Goal: Information Seeking & Learning: Learn about a topic

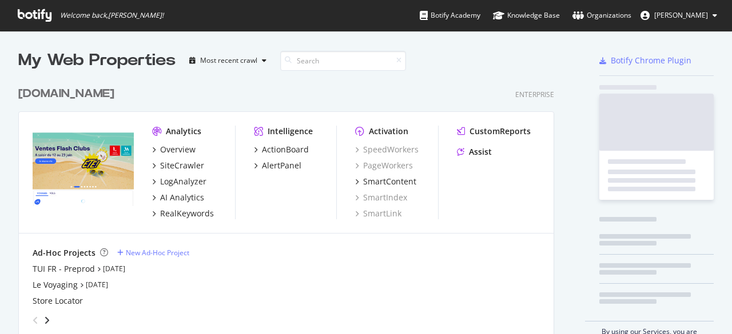
drag, startPoint x: 0, startPoint y: 0, endPoint x: 454, endPoint y: 153, distance: 479.5
click at [455, 154] on div "Analytics Overview SiteCrawler LogAnalyzer AI Analytics RealKeywords Intelligen…" at bounding box center [286, 173] width 534 height 122
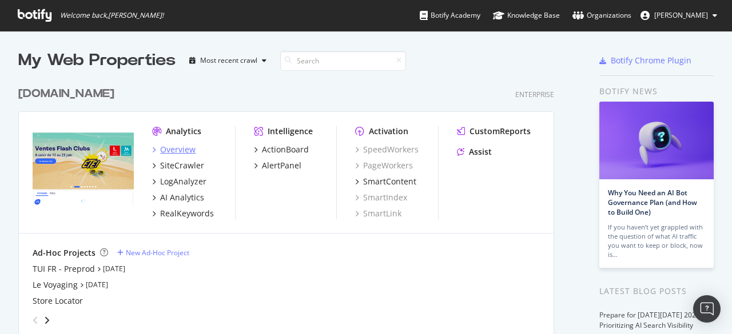
click at [169, 146] on div "Overview" at bounding box center [177, 149] width 35 height 11
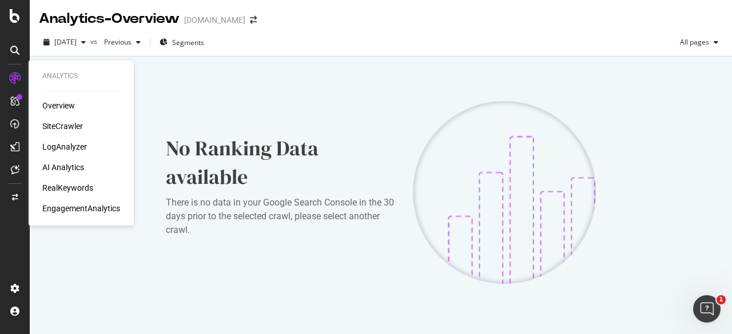
click at [64, 122] on div "SiteCrawler" at bounding box center [62, 126] width 41 height 11
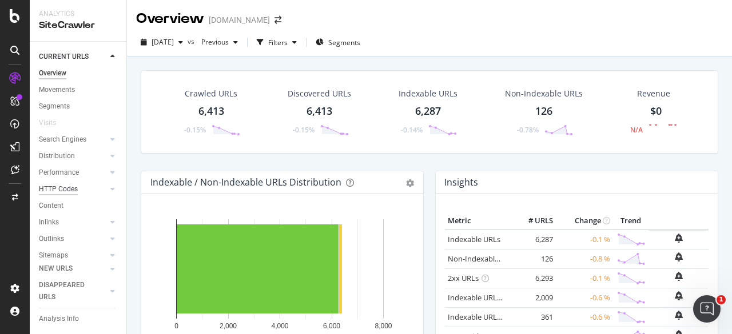
click at [67, 195] on div "HTTP Codes" at bounding box center [58, 189] width 39 height 12
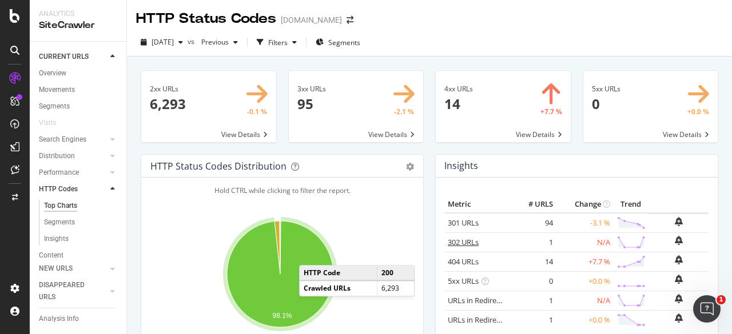
click at [457, 245] on link "302 URLs" at bounding box center [462, 242] width 31 height 10
click at [468, 110] on span at bounding box center [502, 106] width 135 height 71
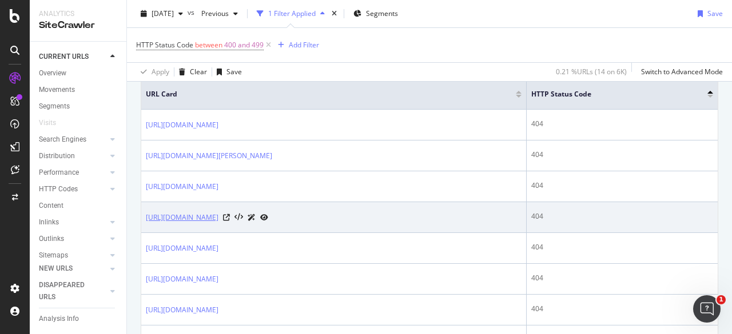
scroll to position [362, 0]
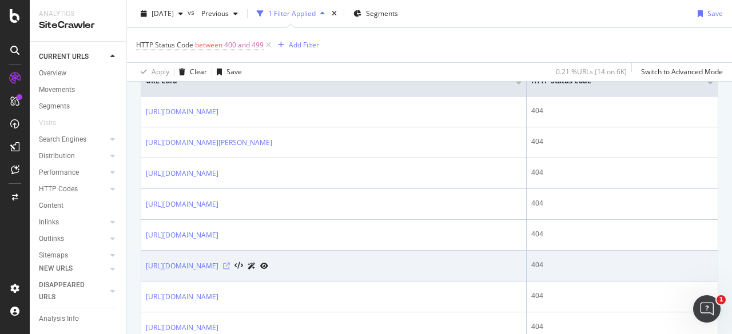
click at [230, 270] on icon at bounding box center [226, 266] width 7 height 7
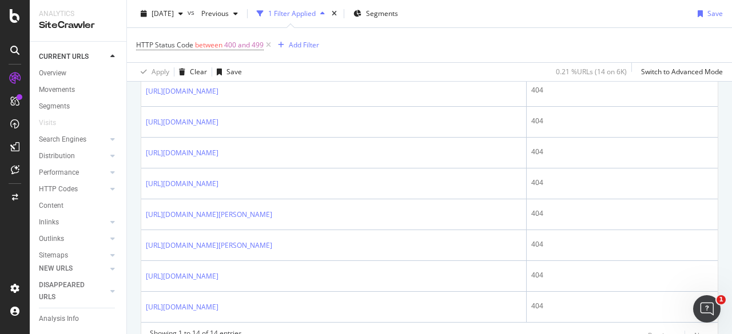
scroll to position [569, 0]
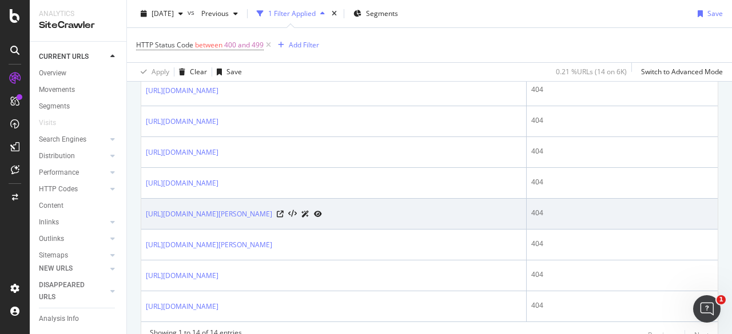
click at [322, 218] on icon at bounding box center [318, 214] width 8 height 7
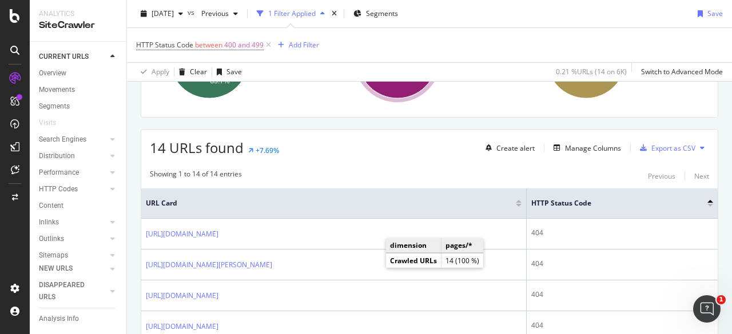
scroll to position [251, 0]
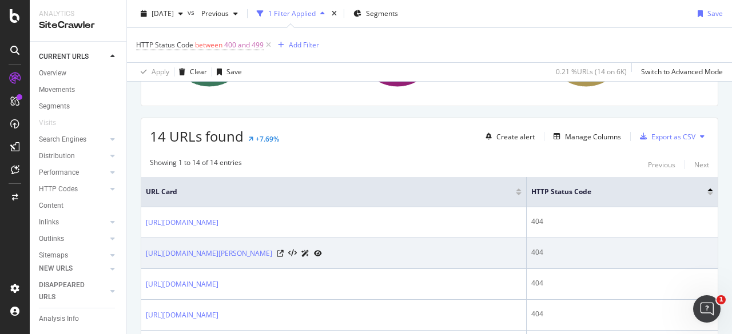
click at [322, 250] on icon at bounding box center [318, 253] width 8 height 7
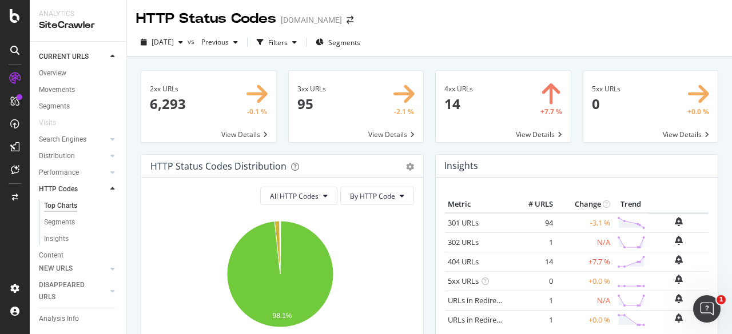
click at [429, 153] on div "4xx URLs 14 +7.7 % View Details" at bounding box center [502, 112] width 147 height 84
click at [429, 42] on div "2025 Oct. 9th vs Previous Filters Segments" at bounding box center [429, 44] width 605 height 23
click at [511, 126] on span at bounding box center [502, 106] width 135 height 71
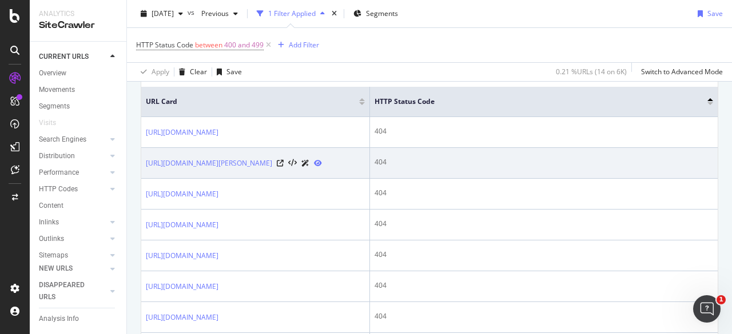
scroll to position [342, 0]
click at [322, 166] on icon at bounding box center [318, 162] width 8 height 7
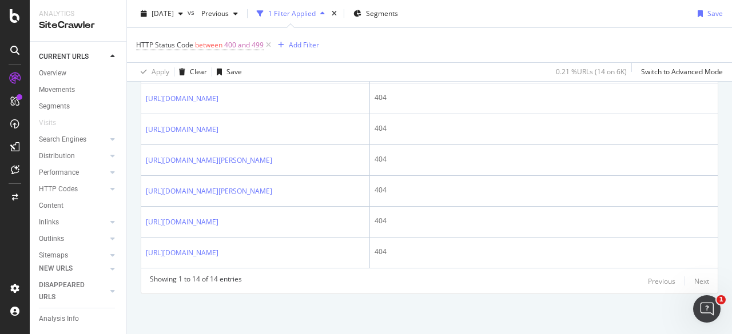
scroll to position [748, 0]
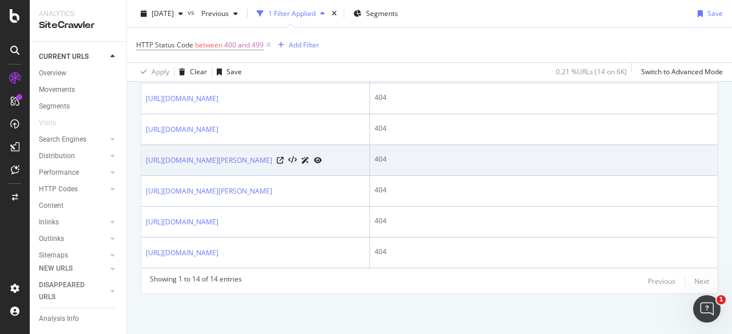
click at [322, 157] on icon at bounding box center [318, 160] width 8 height 7
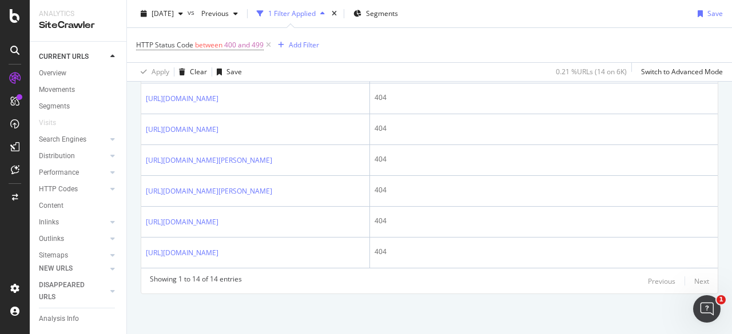
click at [18, 21] on icon at bounding box center [15, 16] width 10 height 14
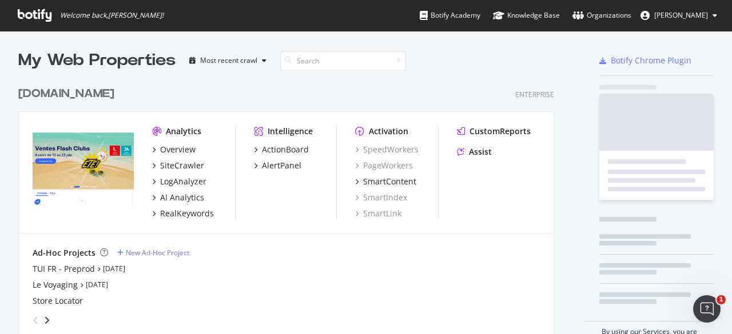
scroll to position [326, 714]
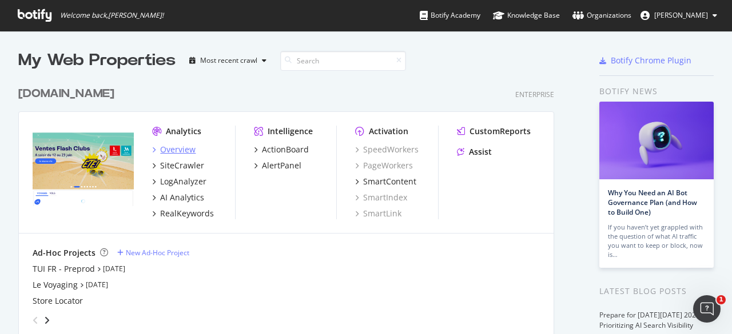
click at [177, 153] on div "Overview" at bounding box center [177, 149] width 35 height 11
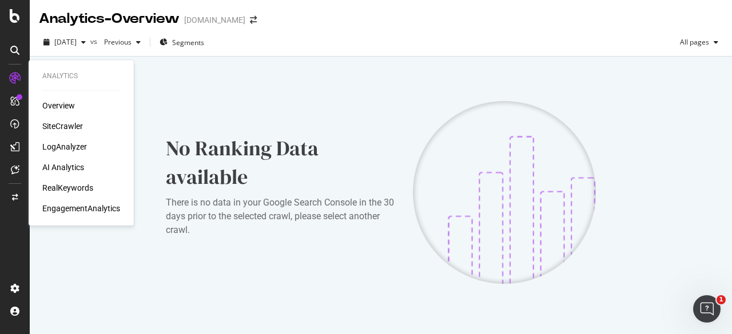
click at [53, 126] on div "SiteCrawler" at bounding box center [62, 126] width 41 height 11
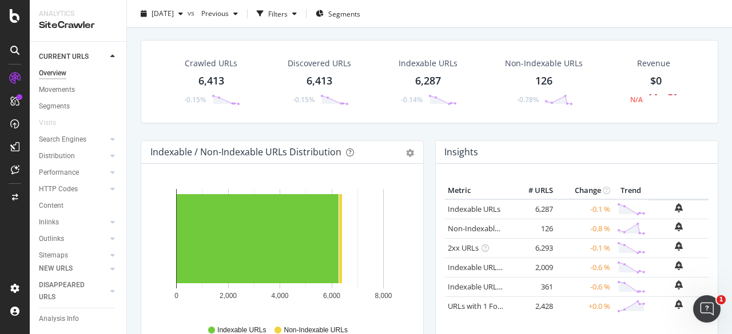
scroll to position [31, 0]
drag, startPoint x: 53, startPoint y: 140, endPoint x: 120, endPoint y: 175, distance: 76.2
click at [53, 140] on div "Search Engines" at bounding box center [62, 140] width 47 height 12
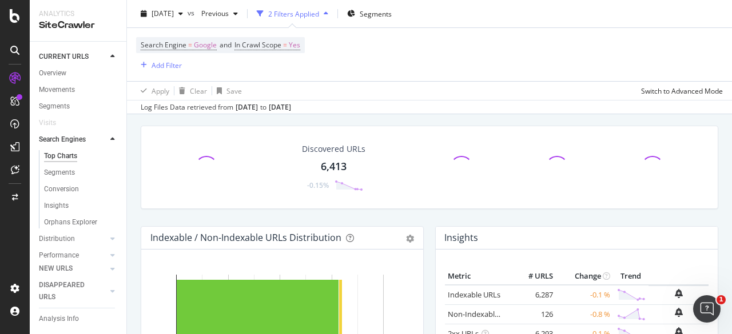
scroll to position [117, 0]
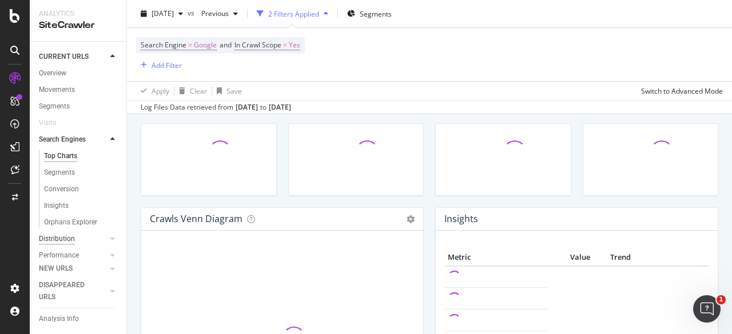
click at [51, 242] on div "Distribution" at bounding box center [57, 239] width 36 height 12
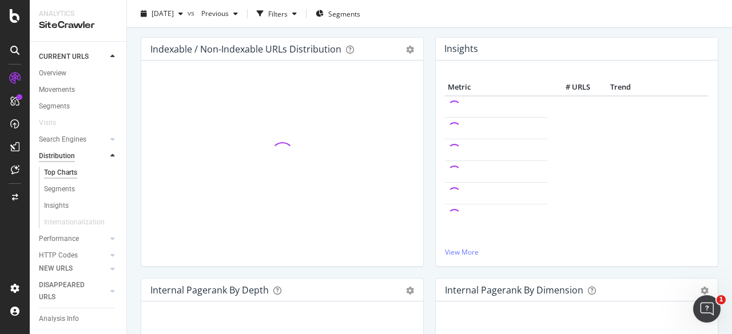
scroll to position [31, 0]
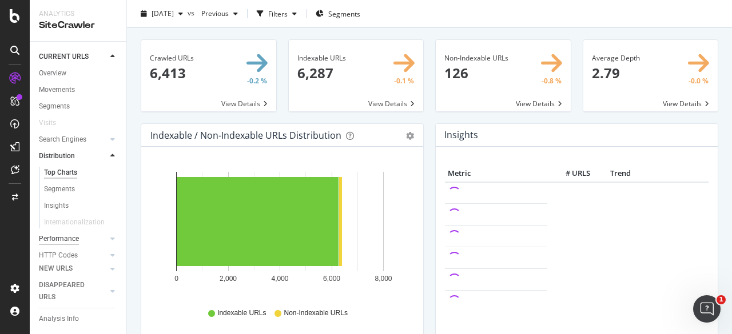
click at [66, 241] on div "Performance" at bounding box center [59, 239] width 40 height 12
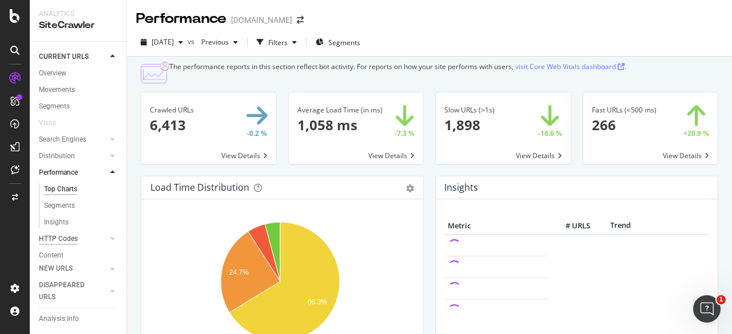
click at [51, 239] on div "HTTP Codes" at bounding box center [58, 239] width 39 height 12
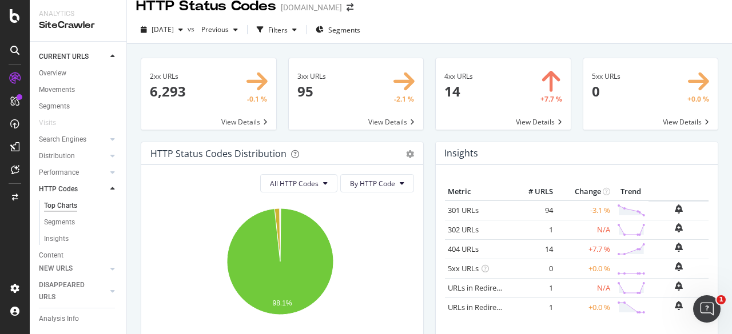
scroll to position [15, 0]
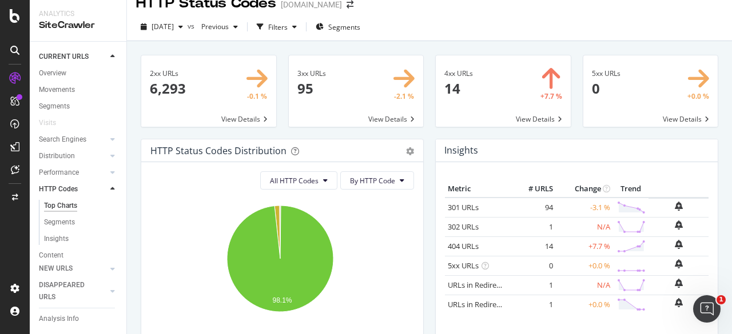
click at [529, 115] on span at bounding box center [502, 90] width 135 height 71
click at [397, 121] on span at bounding box center [356, 90] width 135 height 71
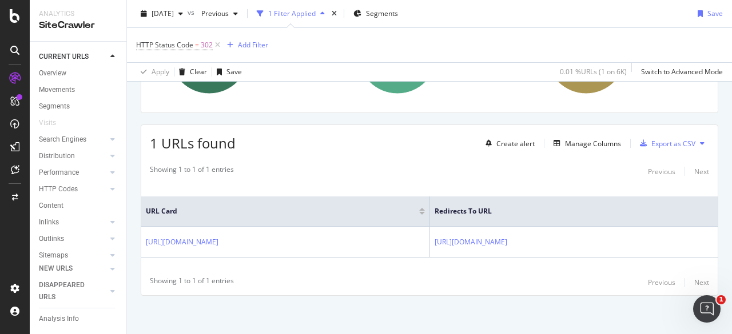
scroll to position [245, 0]
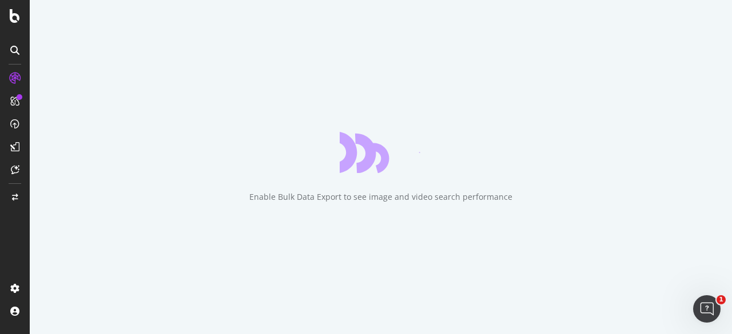
click at [318, 79] on div "Enable Bulk Data Export to see image and video search performance" at bounding box center [381, 167] width 702 height 334
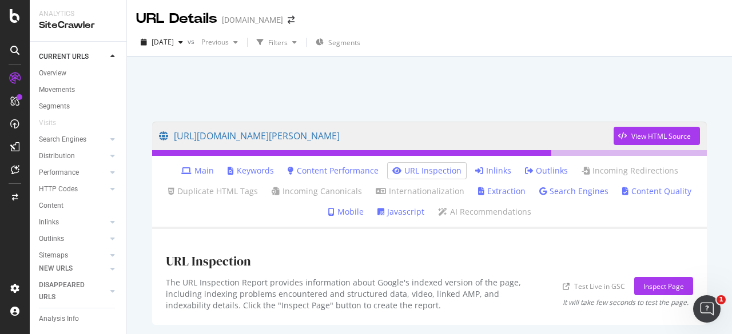
click at [493, 172] on link "Inlinks" at bounding box center [493, 170] width 36 height 11
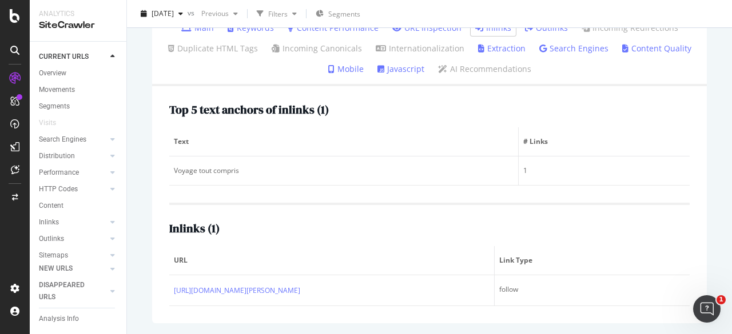
scroll to position [142, 0]
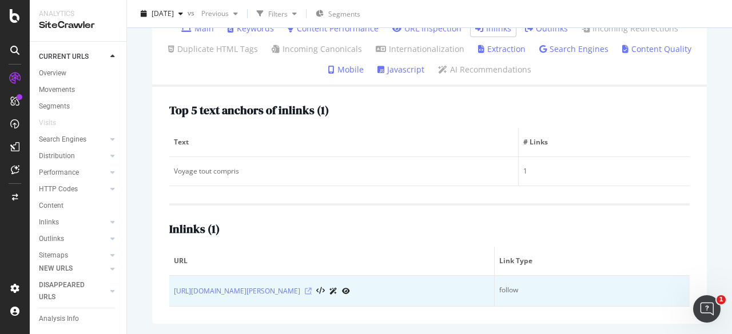
click at [311, 291] on icon at bounding box center [308, 291] width 7 height 7
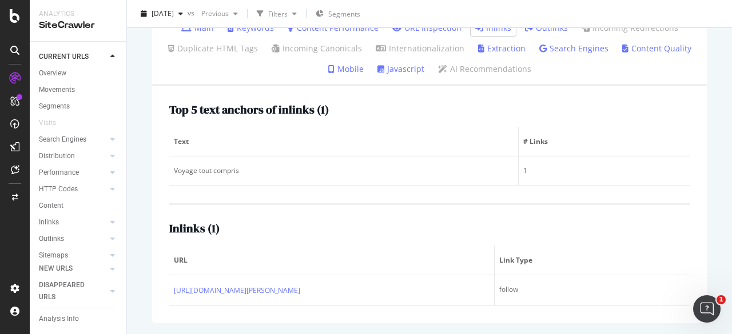
scroll to position [142, 0]
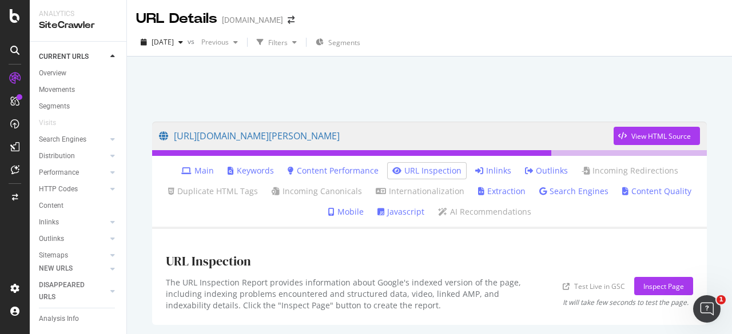
click at [365, 83] on div at bounding box center [429, 86] width 577 height 49
click at [475, 112] on div "https://www.tui.fr/voyage-pas-cher/type-circuits/page-3/ View HTML Source Main …" at bounding box center [429, 223] width 577 height 226
click at [484, 170] on link "Inlinks" at bounding box center [493, 170] width 36 height 11
click at [374, 98] on div at bounding box center [429, 86] width 577 height 49
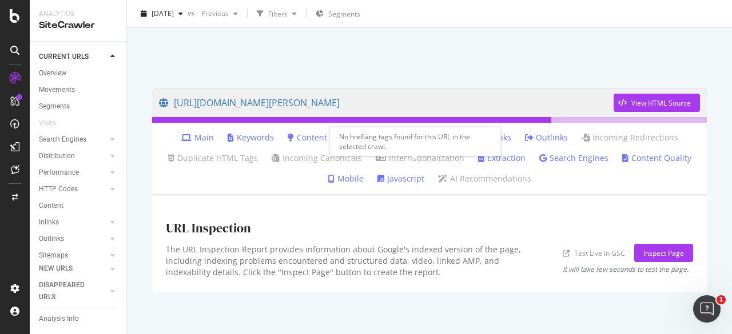
scroll to position [24, 0]
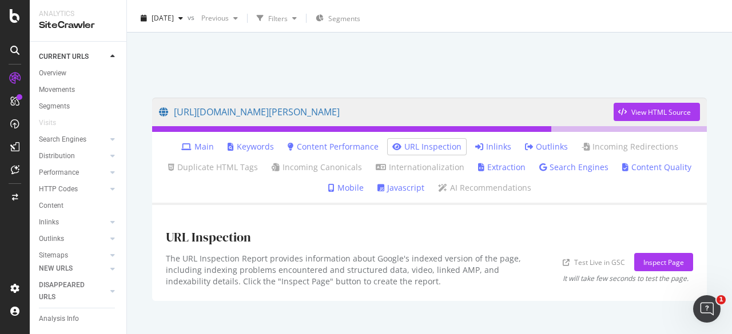
click at [422, 142] on link "URL Inspection" at bounding box center [426, 146] width 69 height 11
click at [483, 144] on link "Inlinks" at bounding box center [493, 146] width 36 height 11
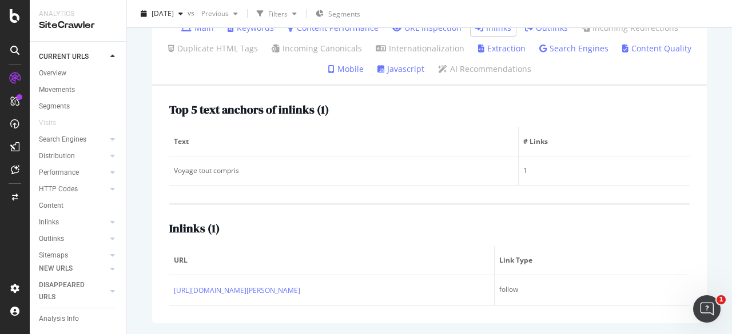
scroll to position [142, 0]
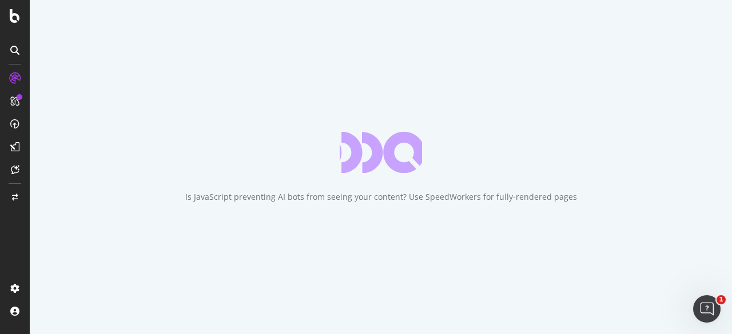
click at [320, 56] on div "Is JavaScript preventing AI bots from seeing your content? Use SpeedWorkers for…" at bounding box center [381, 167] width 702 height 334
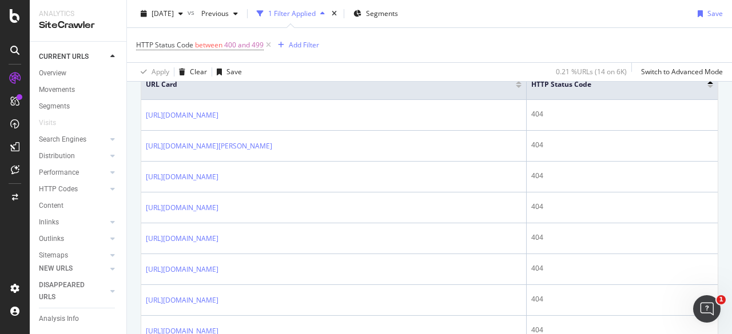
scroll to position [329, 0]
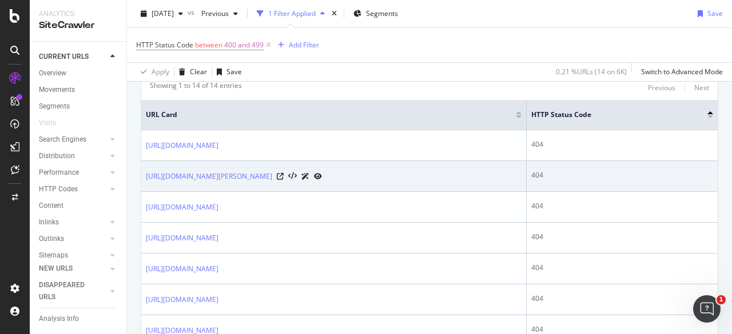
click at [322, 174] on icon at bounding box center [318, 176] width 8 height 7
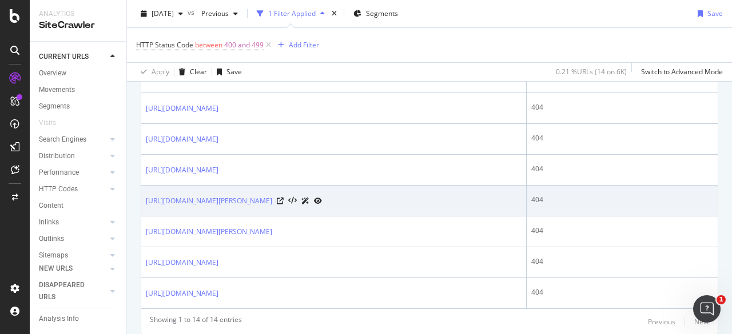
scroll to position [583, 0]
click at [322, 203] on icon at bounding box center [318, 200] width 8 height 7
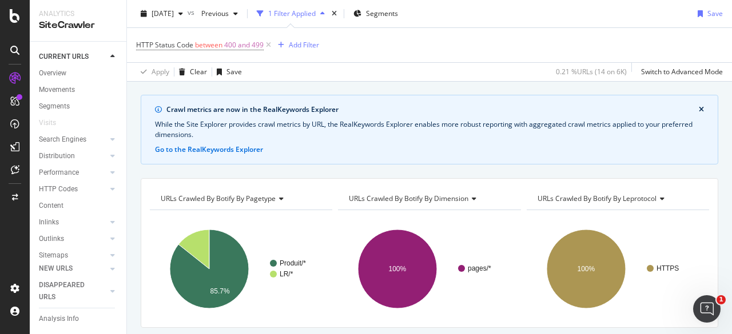
scroll to position [0, 0]
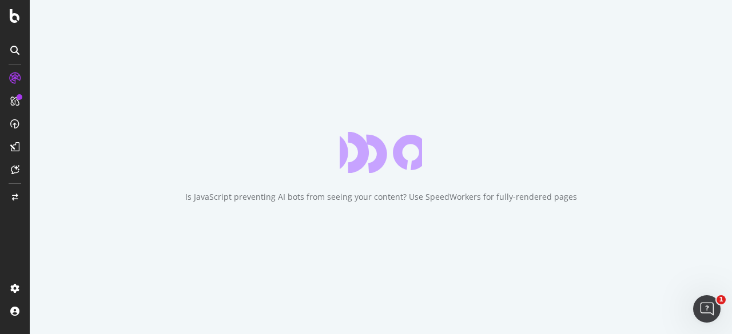
click at [289, 69] on div "Is JavaScript preventing AI bots from seeing your content? Use SpeedWorkers for…" at bounding box center [381, 167] width 702 height 334
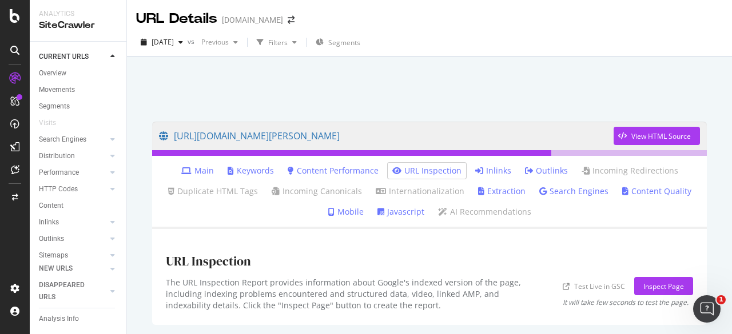
click at [486, 174] on link "Inlinks" at bounding box center [493, 170] width 36 height 11
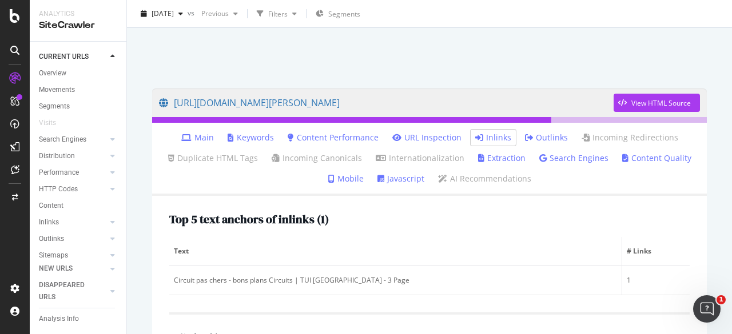
scroll to position [32, 0]
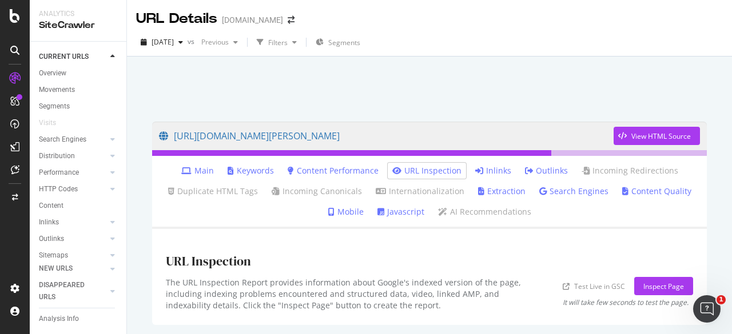
click at [439, 173] on link "URL Inspection" at bounding box center [426, 170] width 69 height 11
click at [499, 174] on link "Inlinks" at bounding box center [493, 170] width 36 height 11
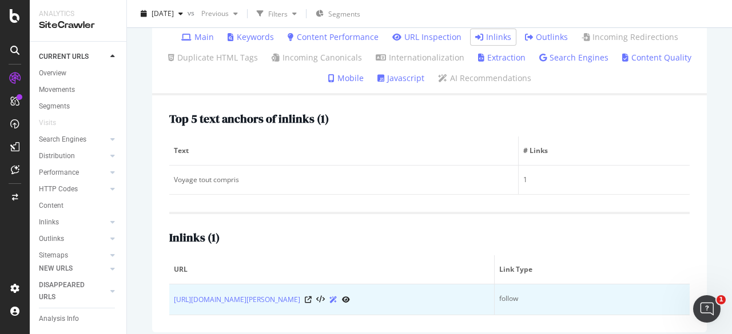
scroll to position [134, 0]
click at [311, 297] on icon at bounding box center [308, 299] width 7 height 7
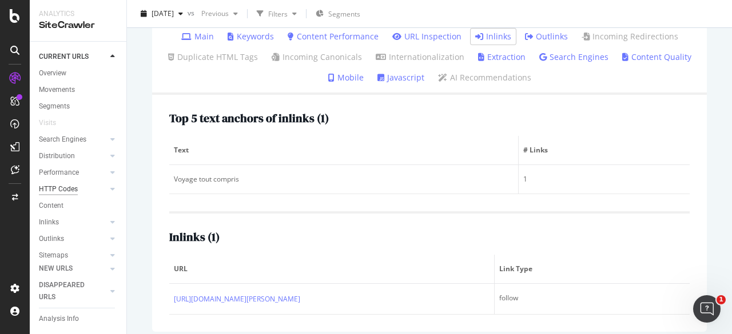
click at [62, 188] on div "HTTP Codes" at bounding box center [58, 189] width 39 height 12
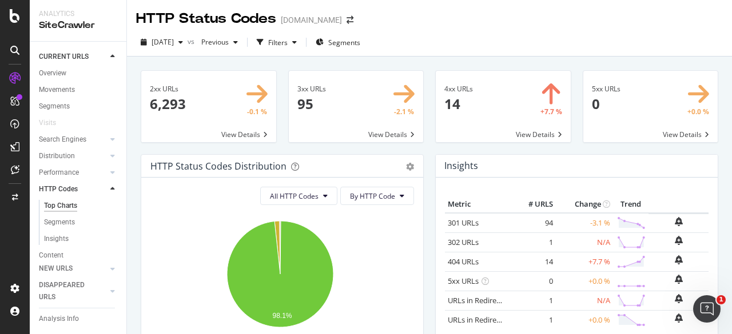
click at [410, 119] on span at bounding box center [356, 106] width 135 height 71
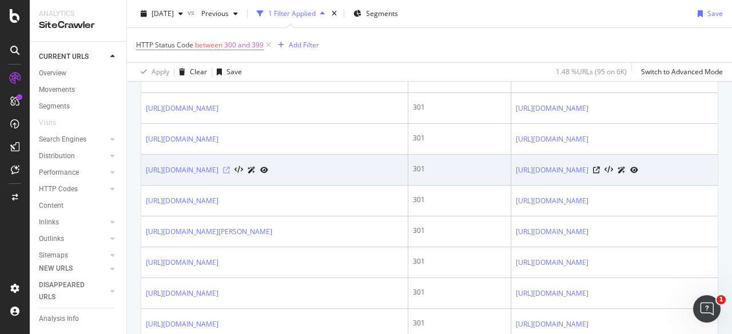
scroll to position [0, 2]
click at [230, 174] on icon at bounding box center [226, 170] width 7 height 7
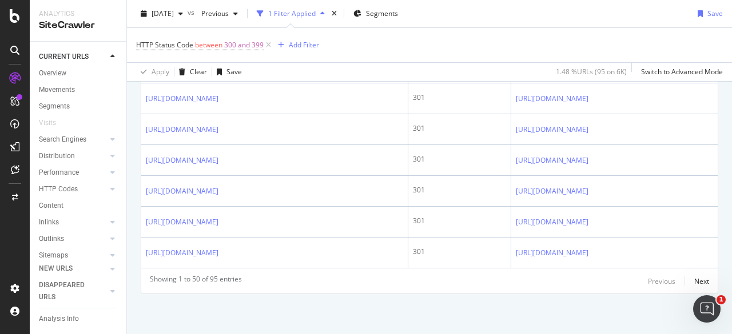
scroll to position [2002, 0]
click at [694, 281] on div "Next" at bounding box center [701, 282] width 15 height 10
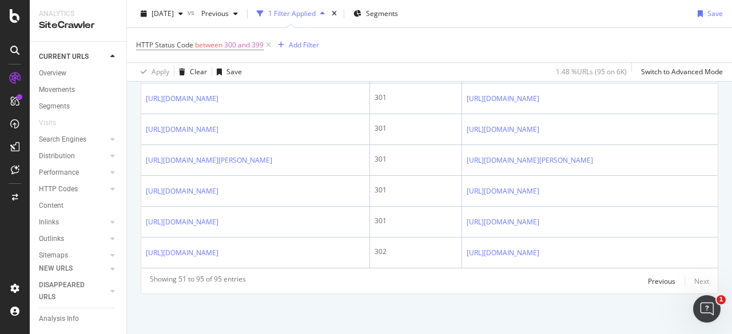
scroll to position [2041, 0]
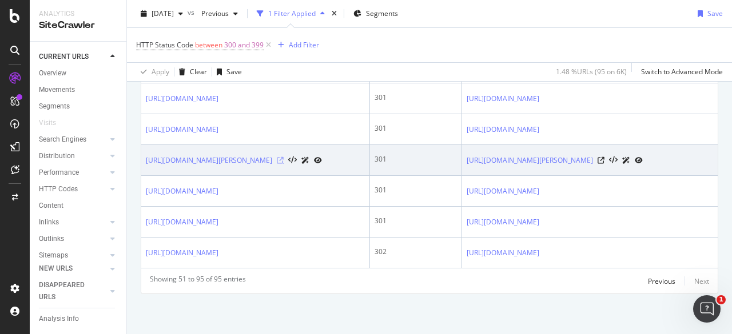
click at [283, 157] on icon at bounding box center [280, 160] width 7 height 7
